Goal: Information Seeking & Learning: Learn about a topic

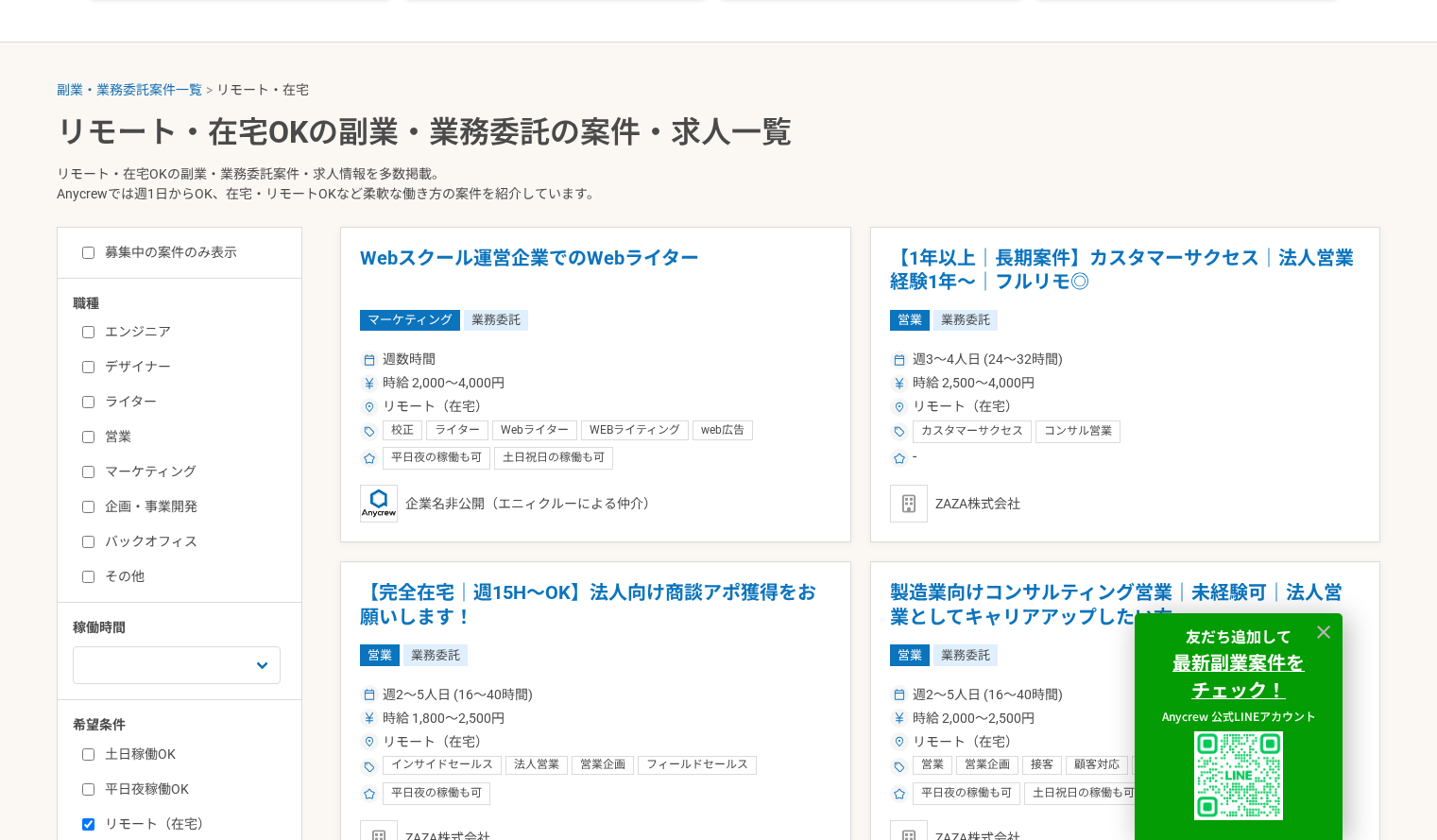
scroll to position [338, 0]
click at [82, 438] on input "営業" at bounding box center [88, 436] width 12 height 12
checkbox input "true"
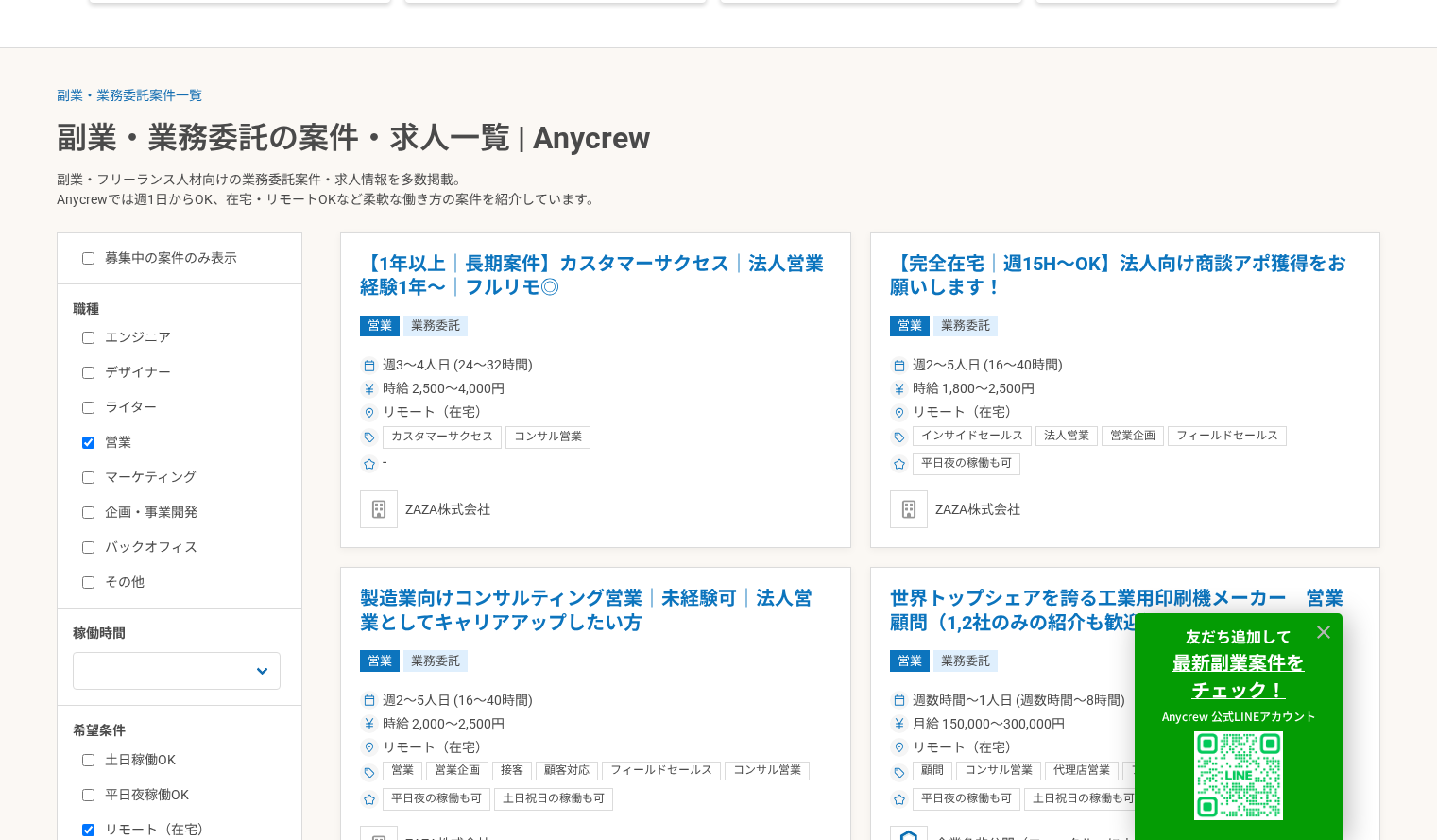
scroll to position [330, 0]
click at [501, 317] on div "営業 業務委託" at bounding box center [595, 327] width 471 height 21
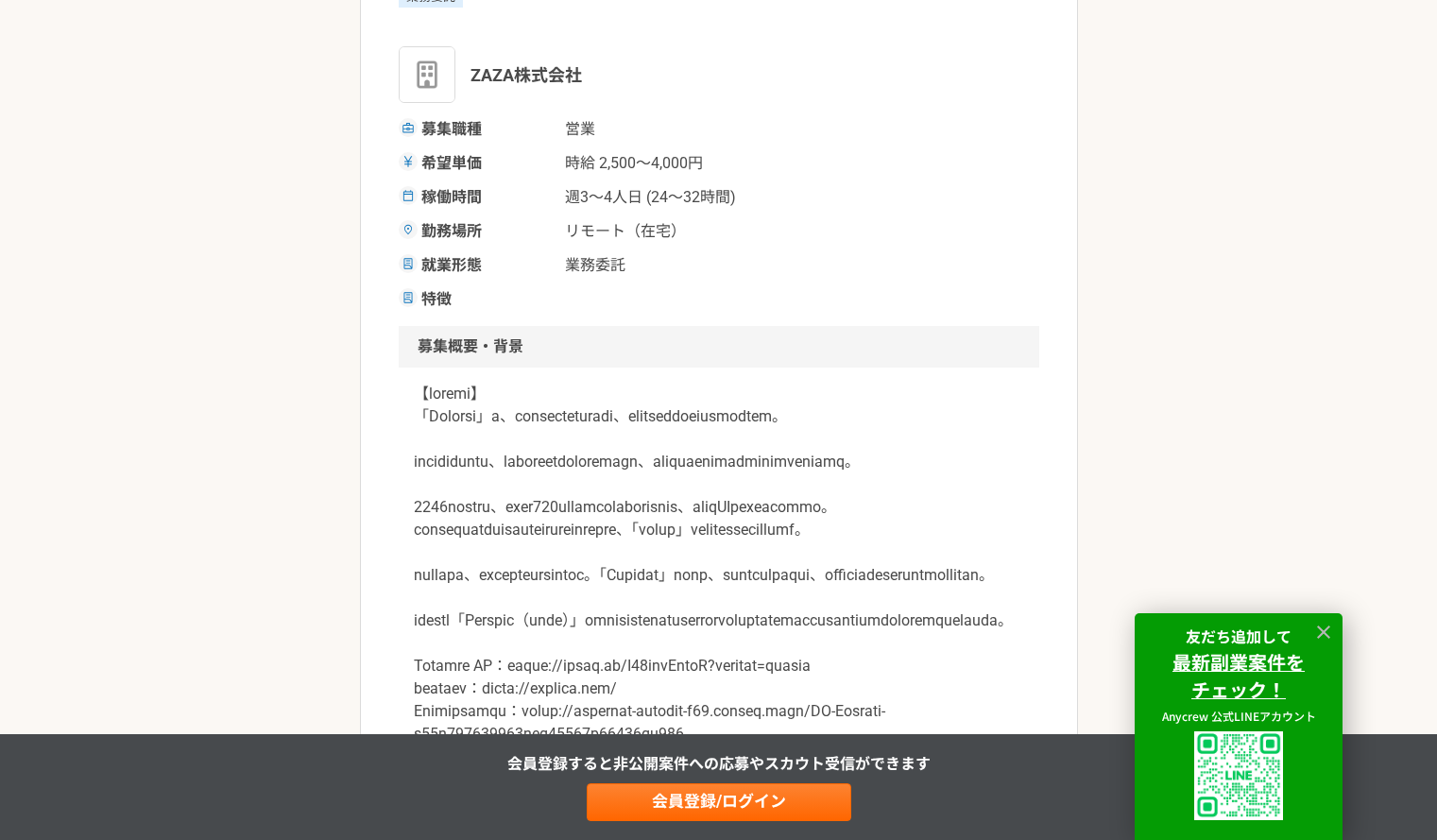
scroll to position [302, 0]
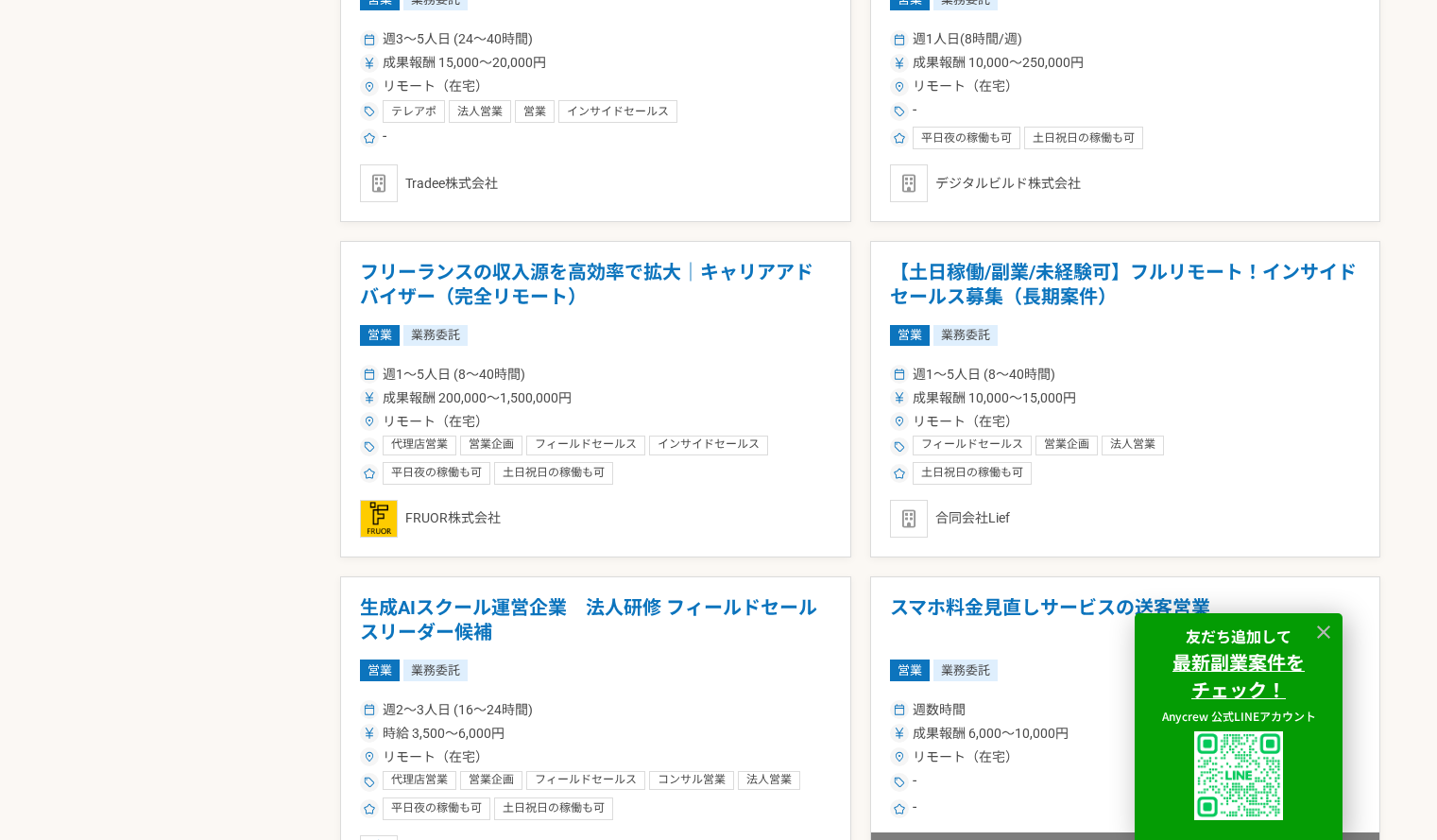
scroll to position [1331, 0]
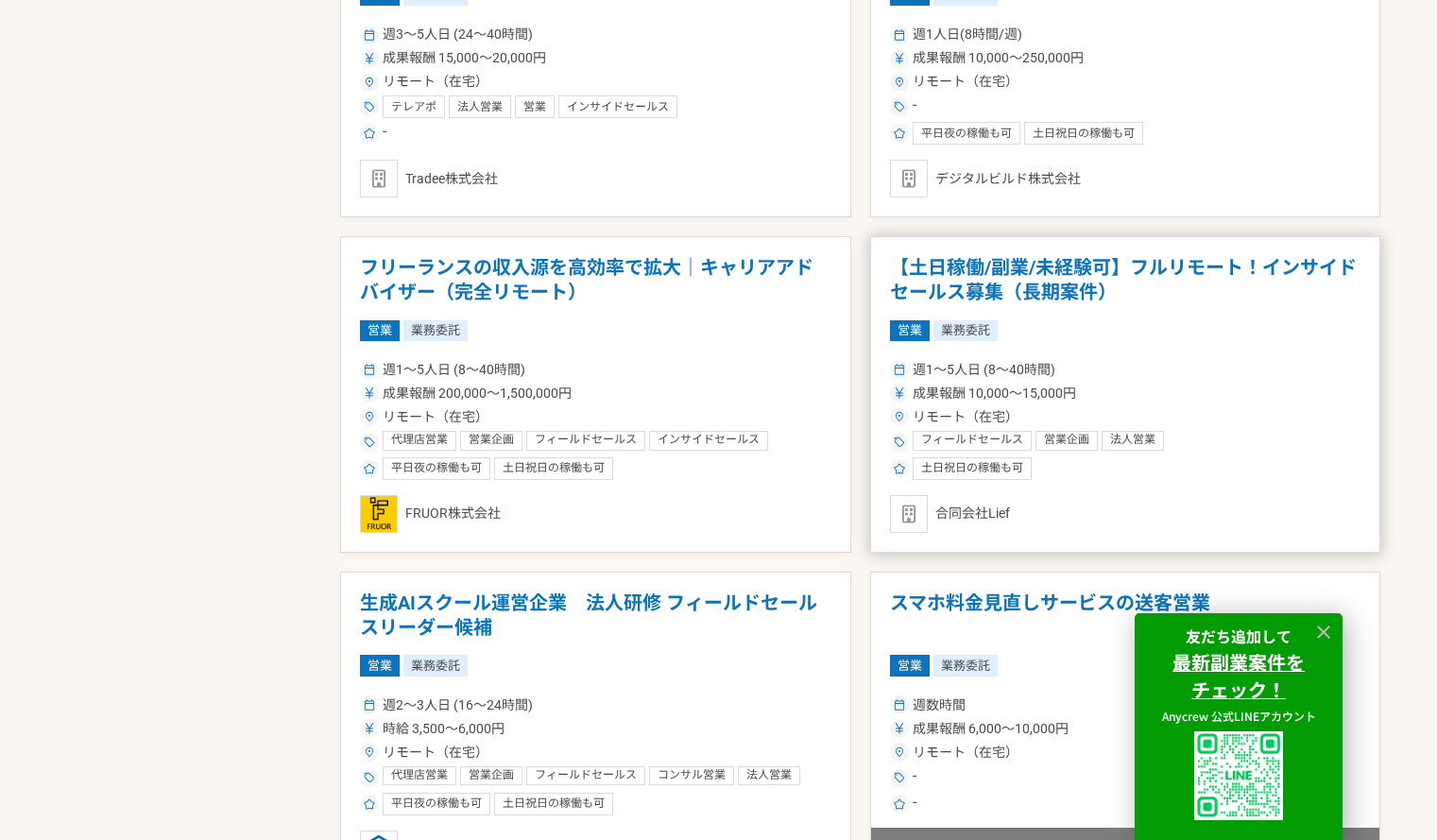
click at [1098, 295] on h1 "【土日稼働/副業/未経験可】フルリモート！インサイドセールス募集（長期案件）" at bounding box center [1125, 279] width 471 height 49
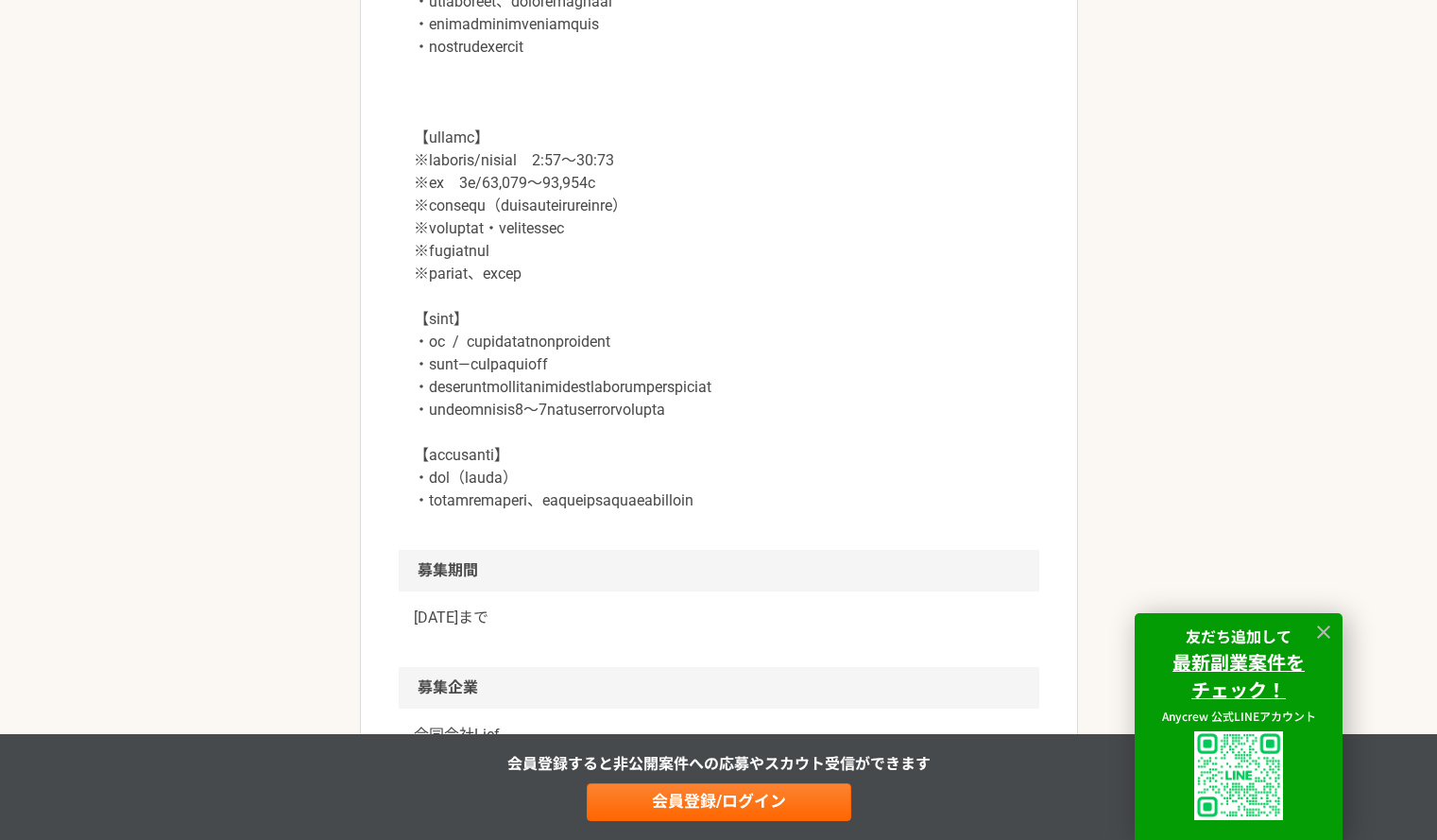
scroll to position [2368, 0]
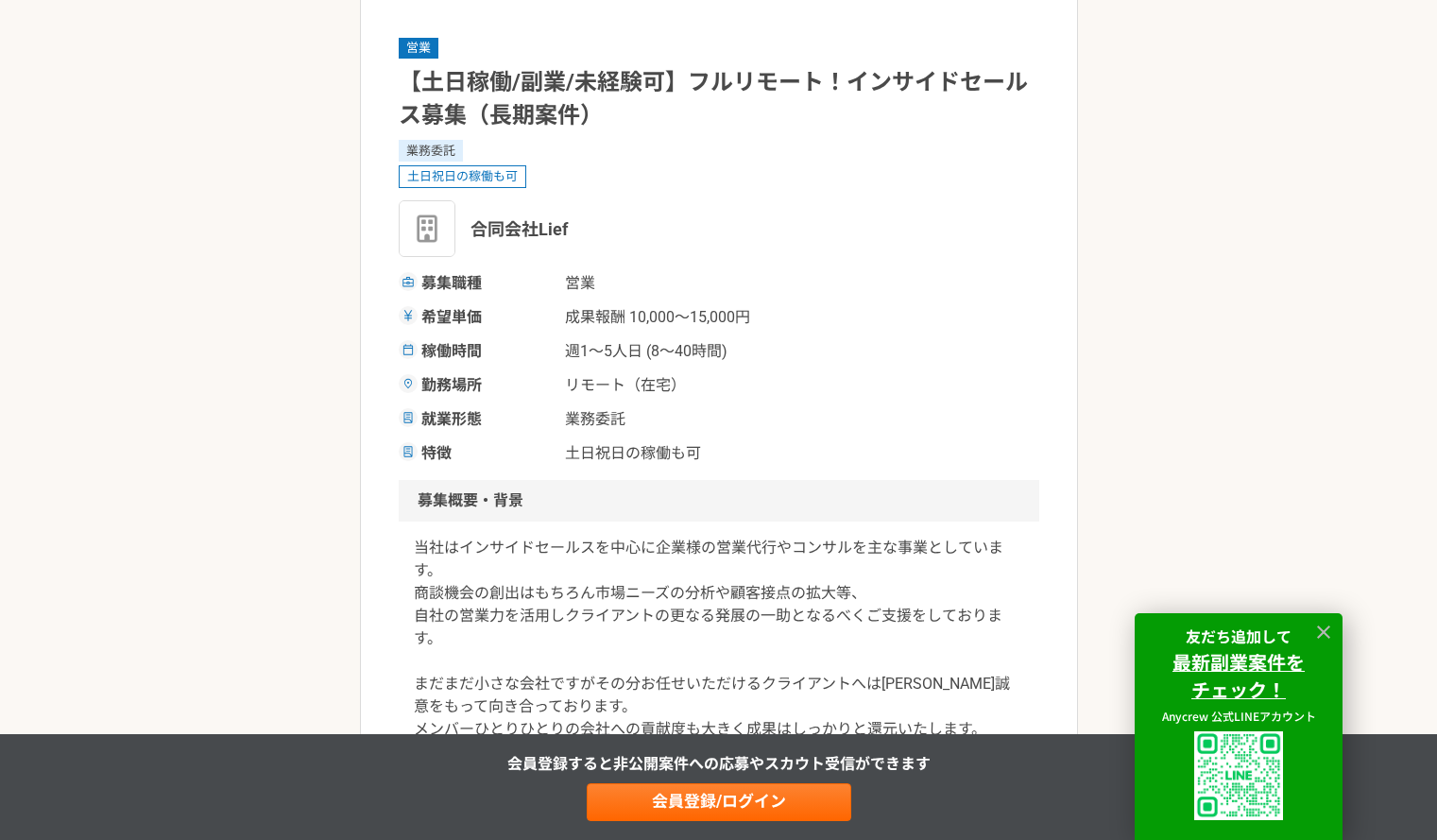
scroll to position [138, 0]
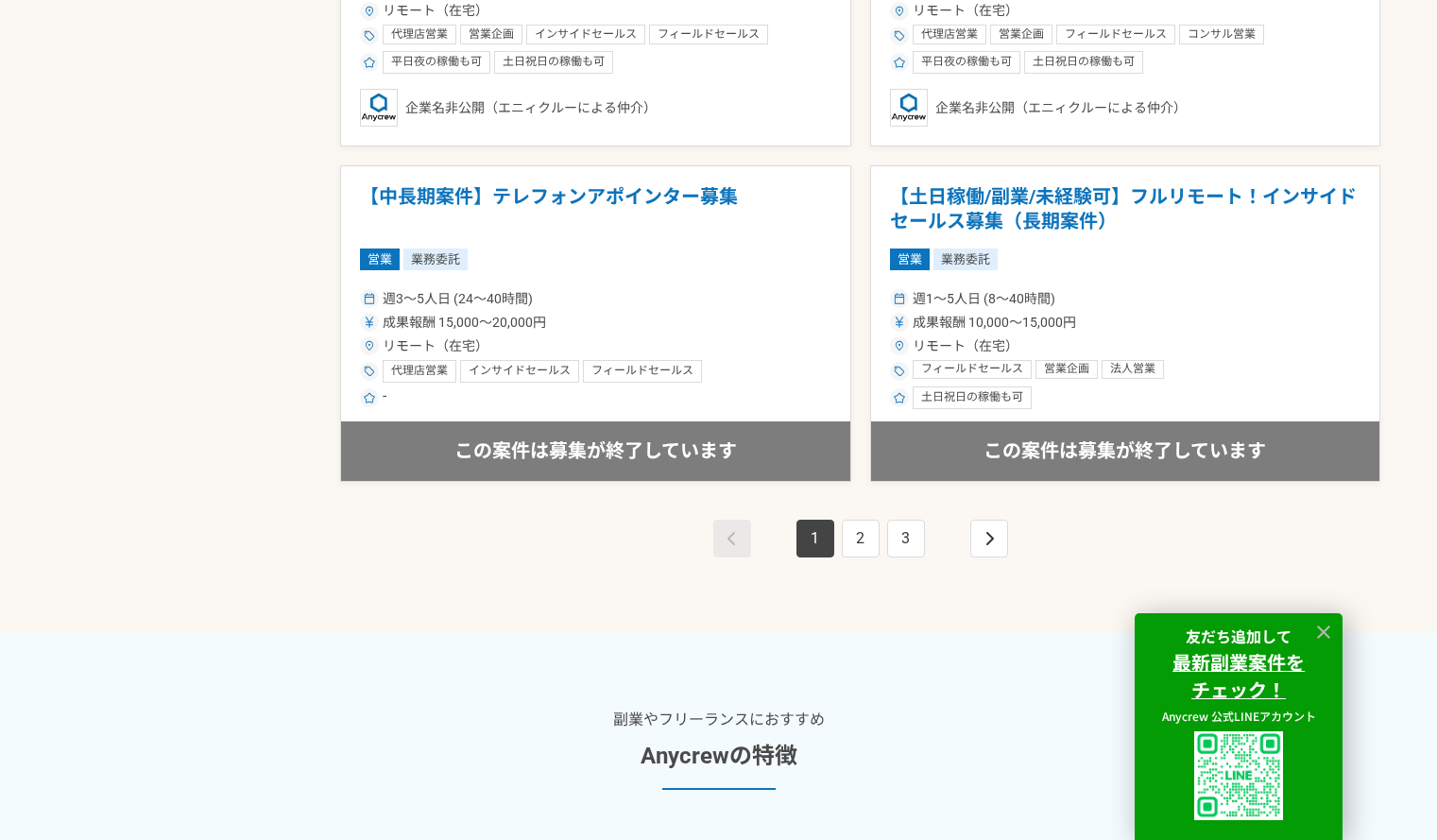
scroll to position [3413, 0]
click at [855, 541] on link "2" at bounding box center [861, 538] width 38 height 38
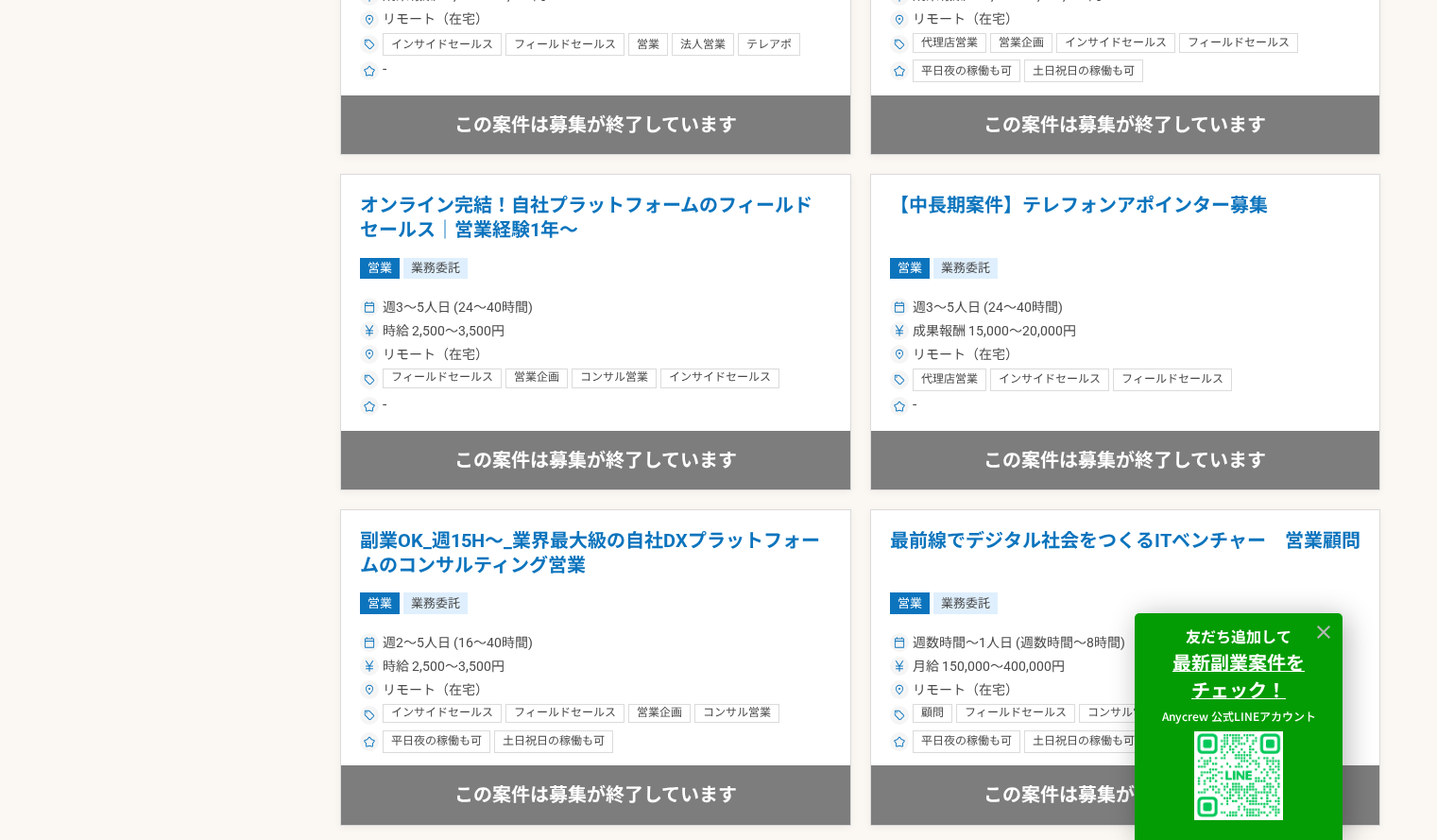
scroll to position [1420, 0]
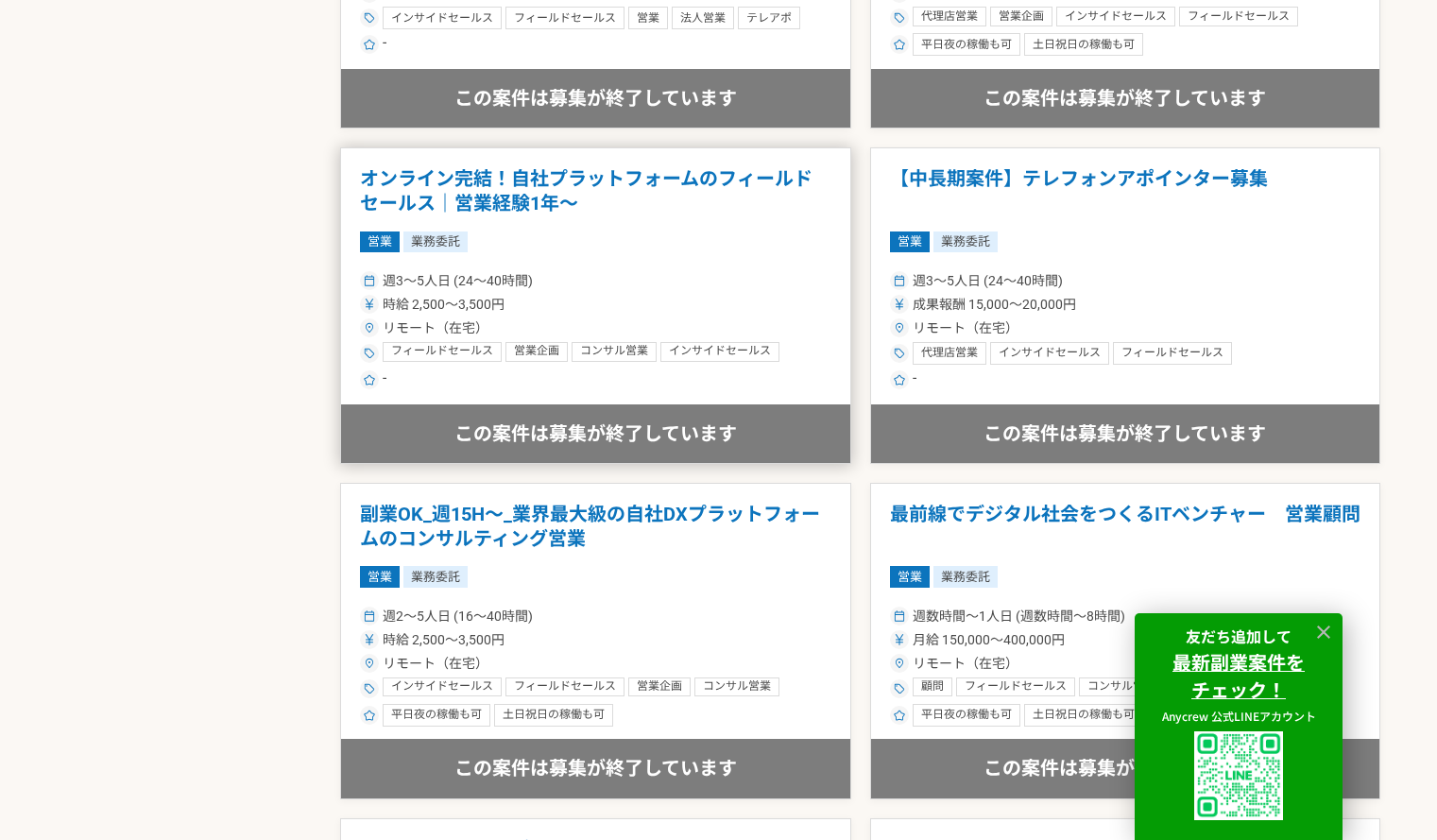
click at [668, 192] on h1 "オンライン完結！自社プラットフォームのフィールドセールス｜営業経験1年〜" at bounding box center [595, 191] width 471 height 49
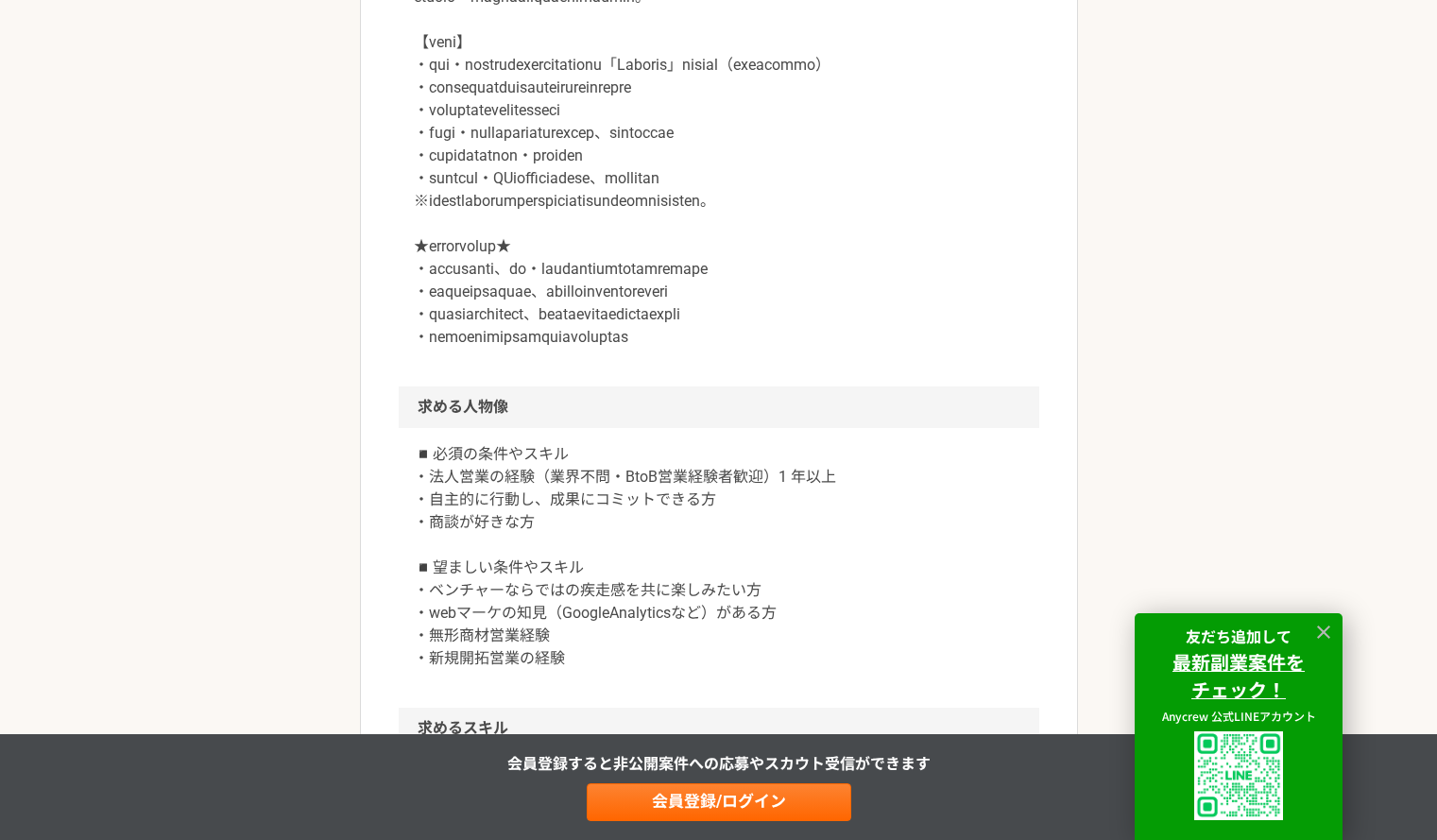
scroll to position [1403, 0]
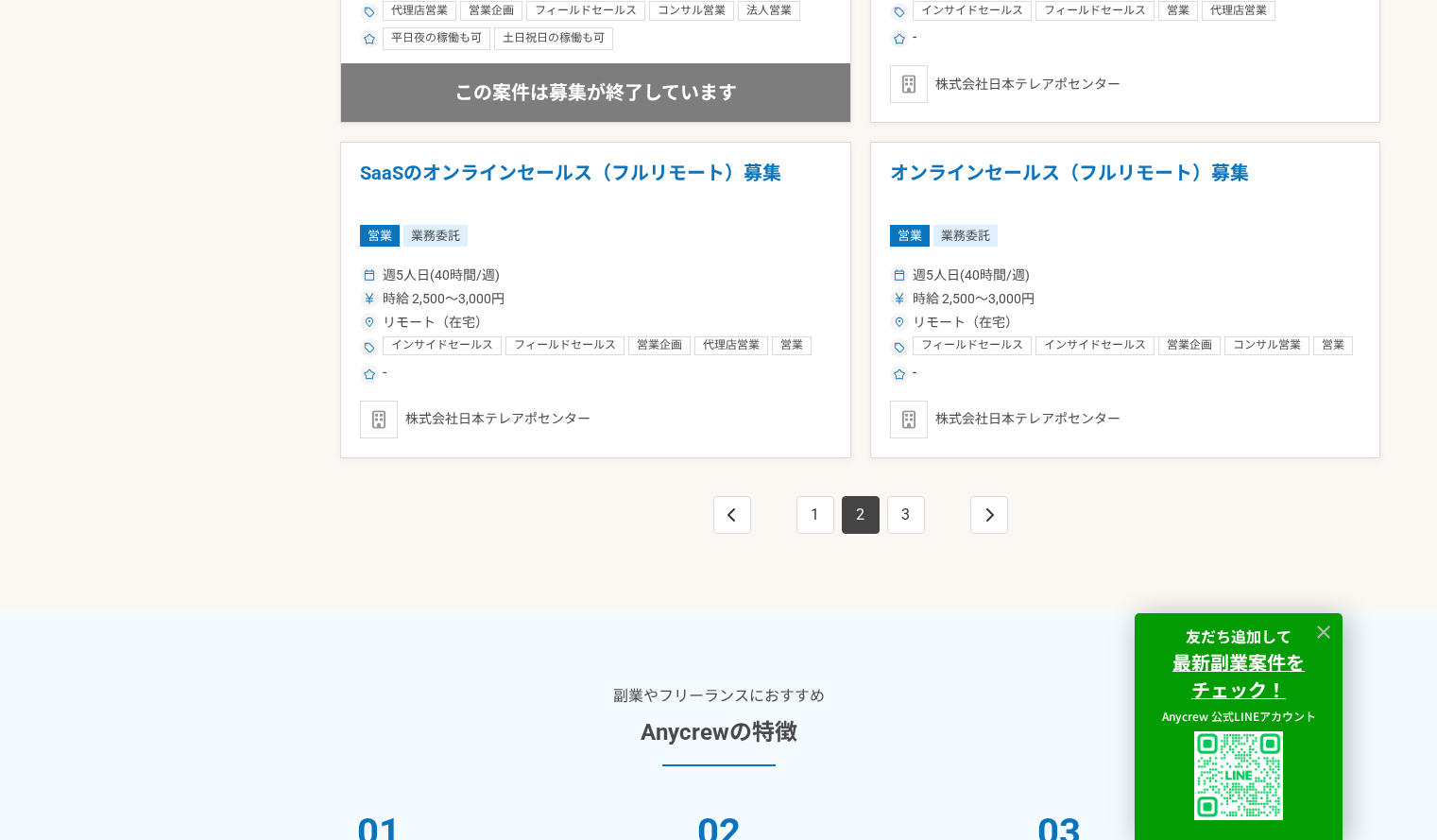
scroll to position [3434, 0]
click at [901, 499] on link "3" at bounding box center [906, 516] width 38 height 38
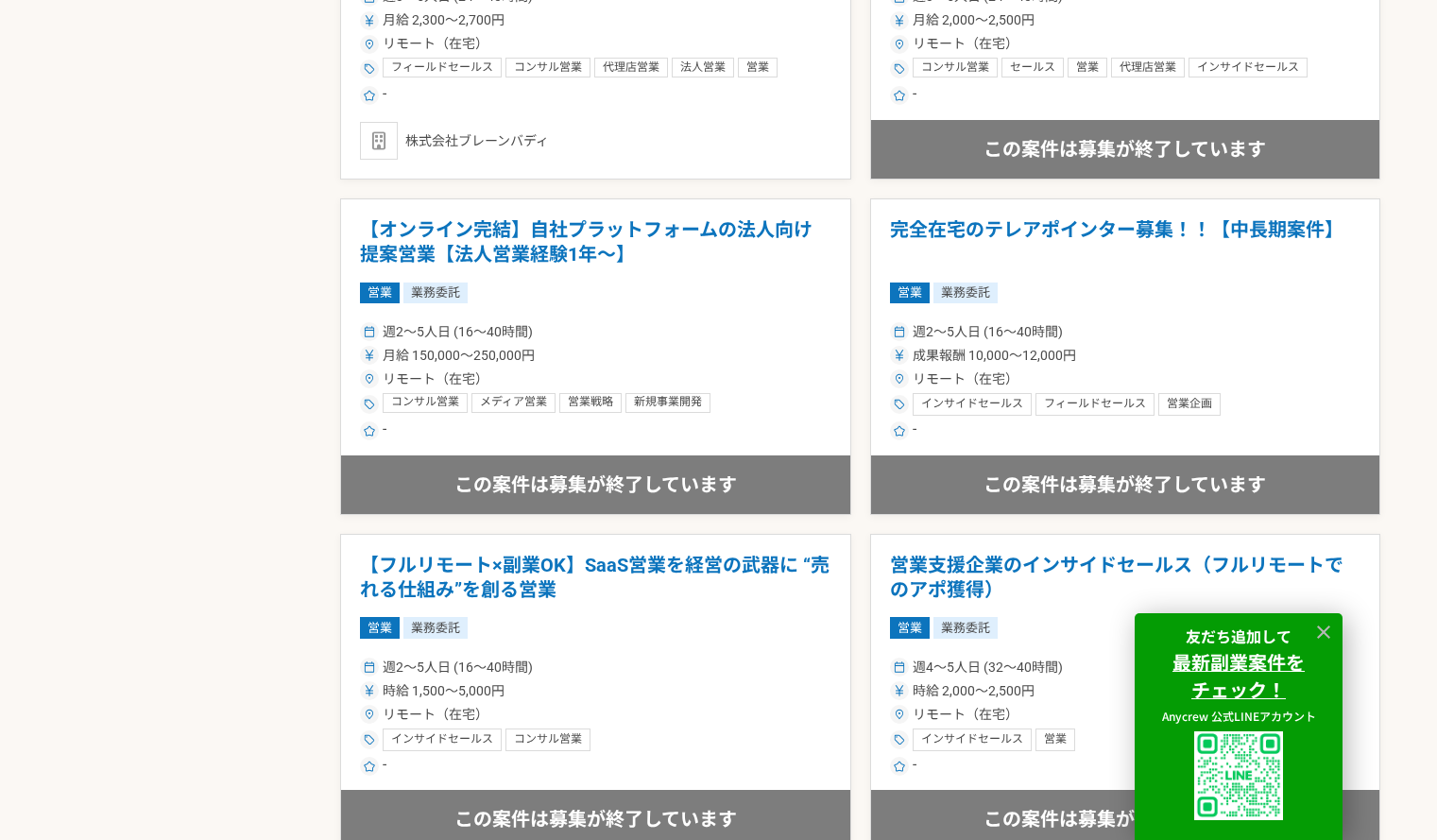
scroll to position [1381, 0]
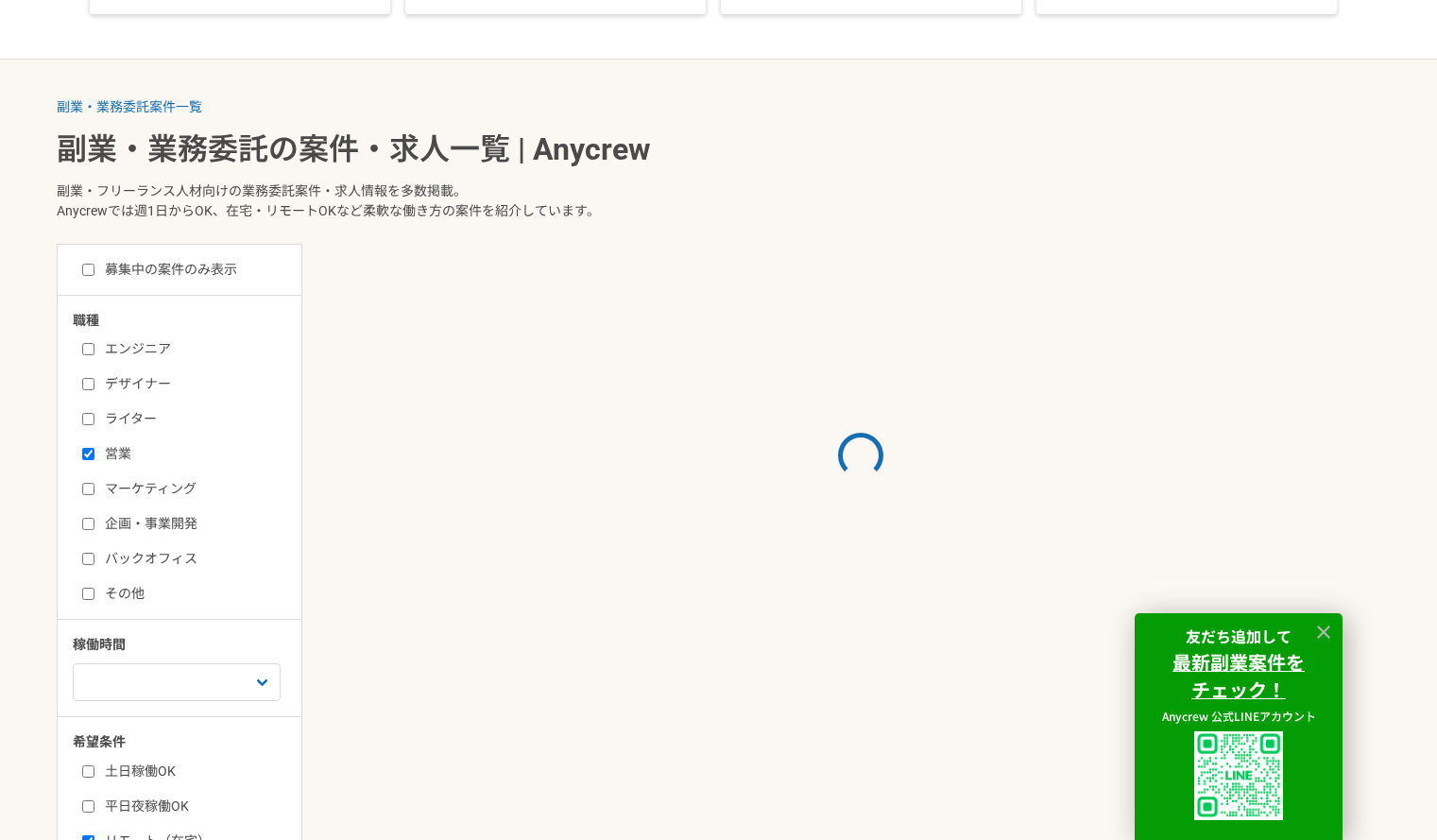
scroll to position [1537, 0]
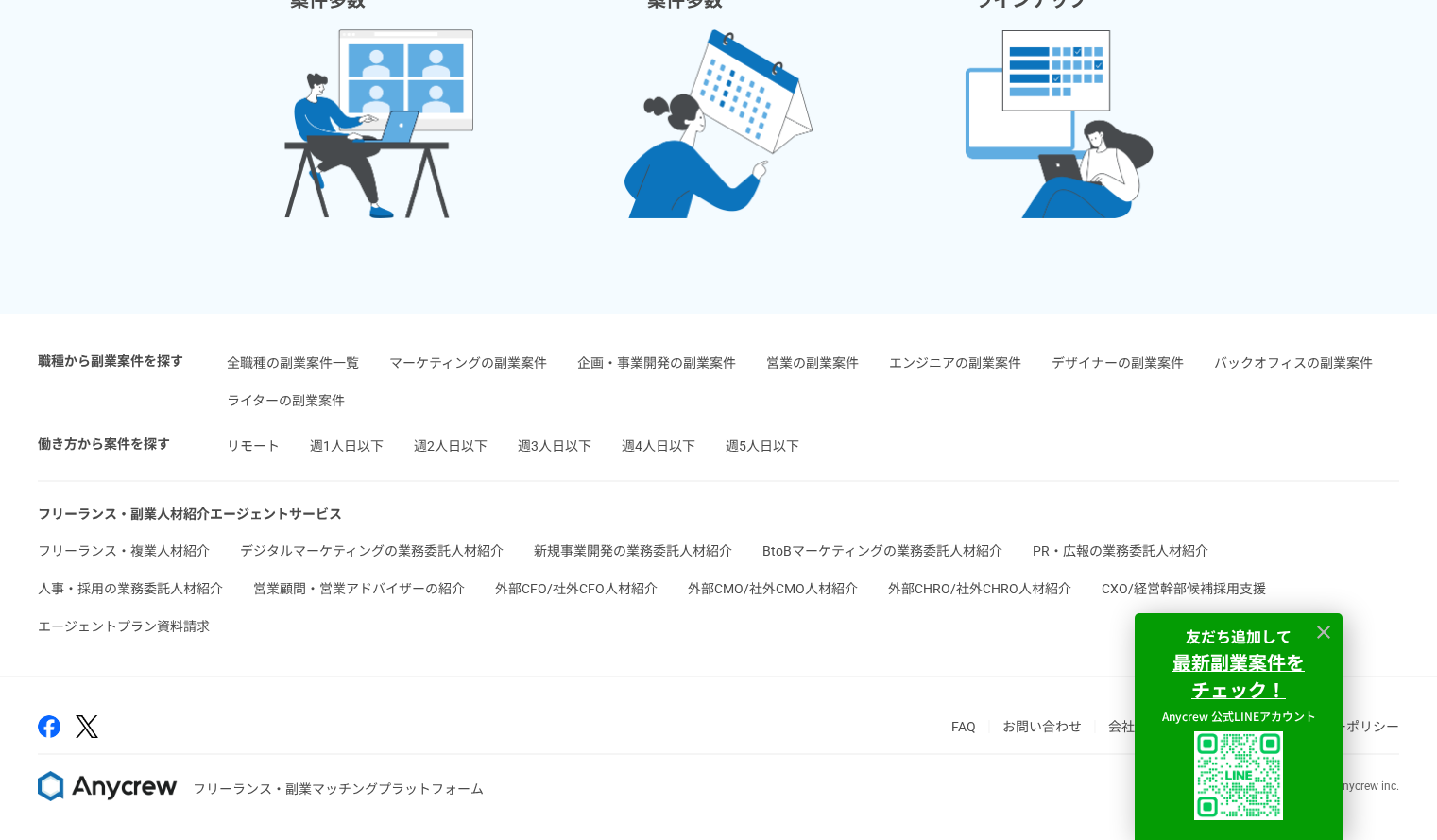
scroll to position [338, 0]
